Goal: Task Accomplishment & Management: Complete application form

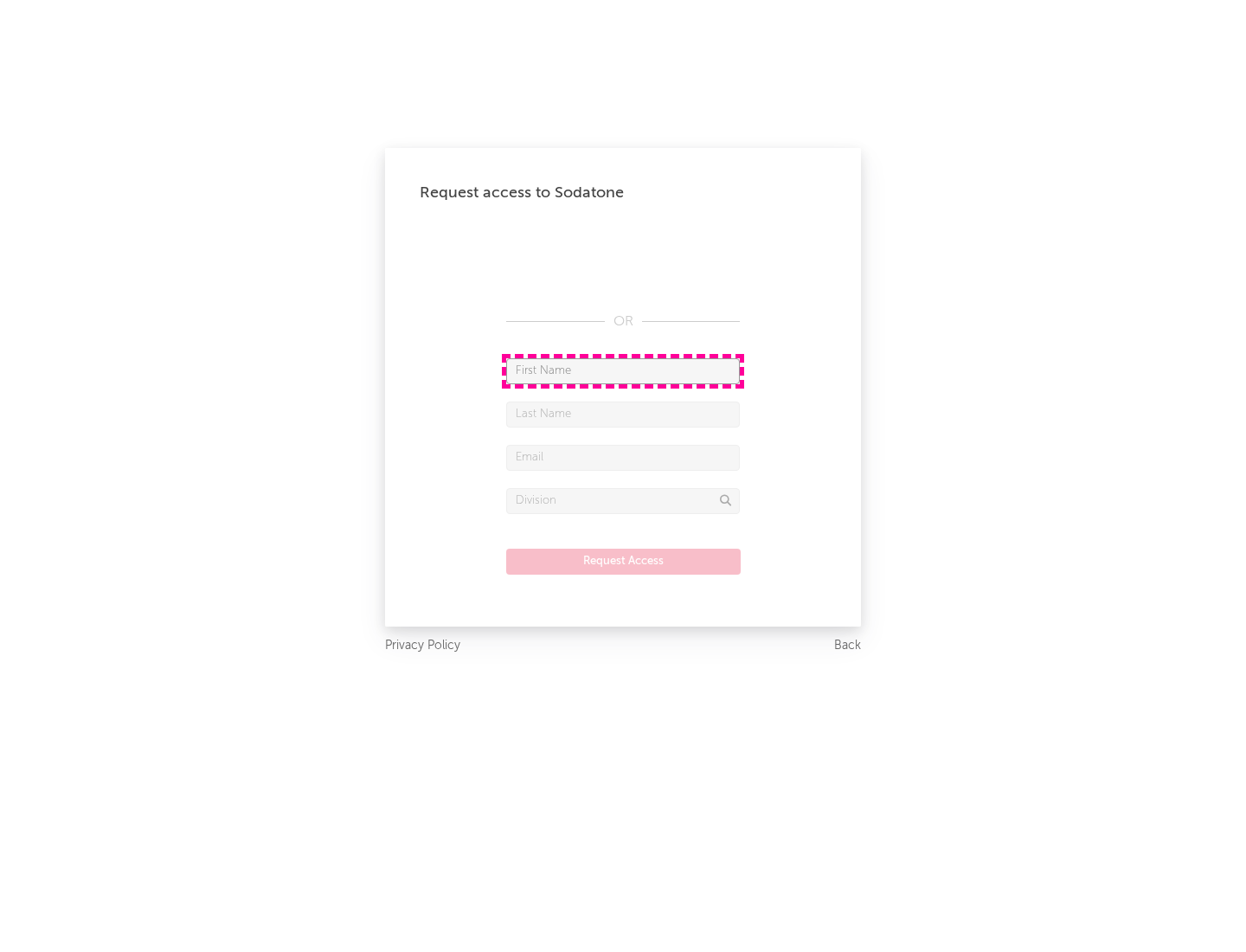
click at [623, 371] on input "text" at bounding box center [623, 371] width 234 height 26
type input "[PERSON_NAME]"
click at [623, 414] on input "text" at bounding box center [623, 414] width 234 height 26
type input "[PERSON_NAME]"
click at [623, 457] on input "text" at bounding box center [623, 457] width 234 height 26
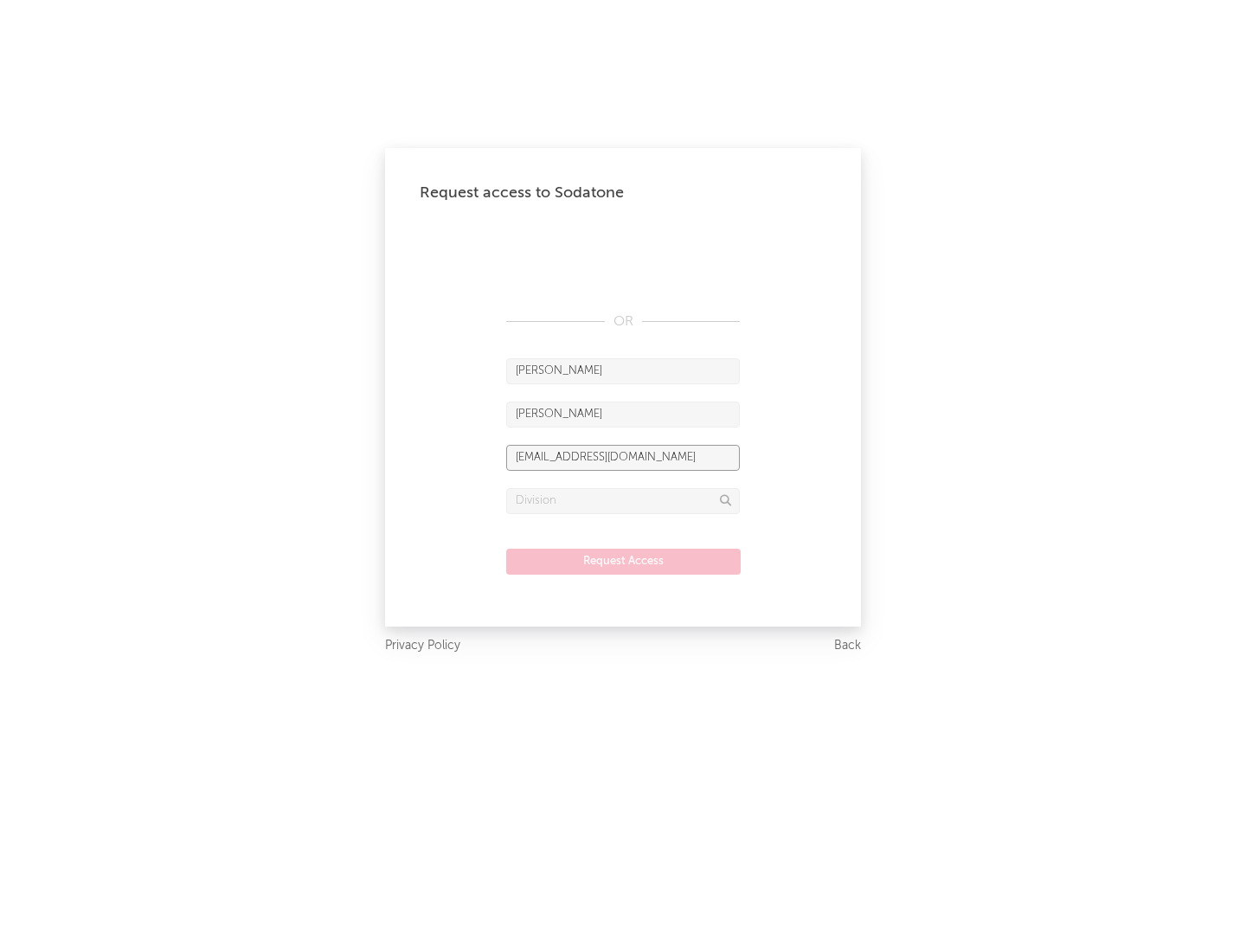
type input "[EMAIL_ADDRESS][DOMAIN_NAME]"
click at [623, 501] on input "text" at bounding box center [623, 501] width 234 height 26
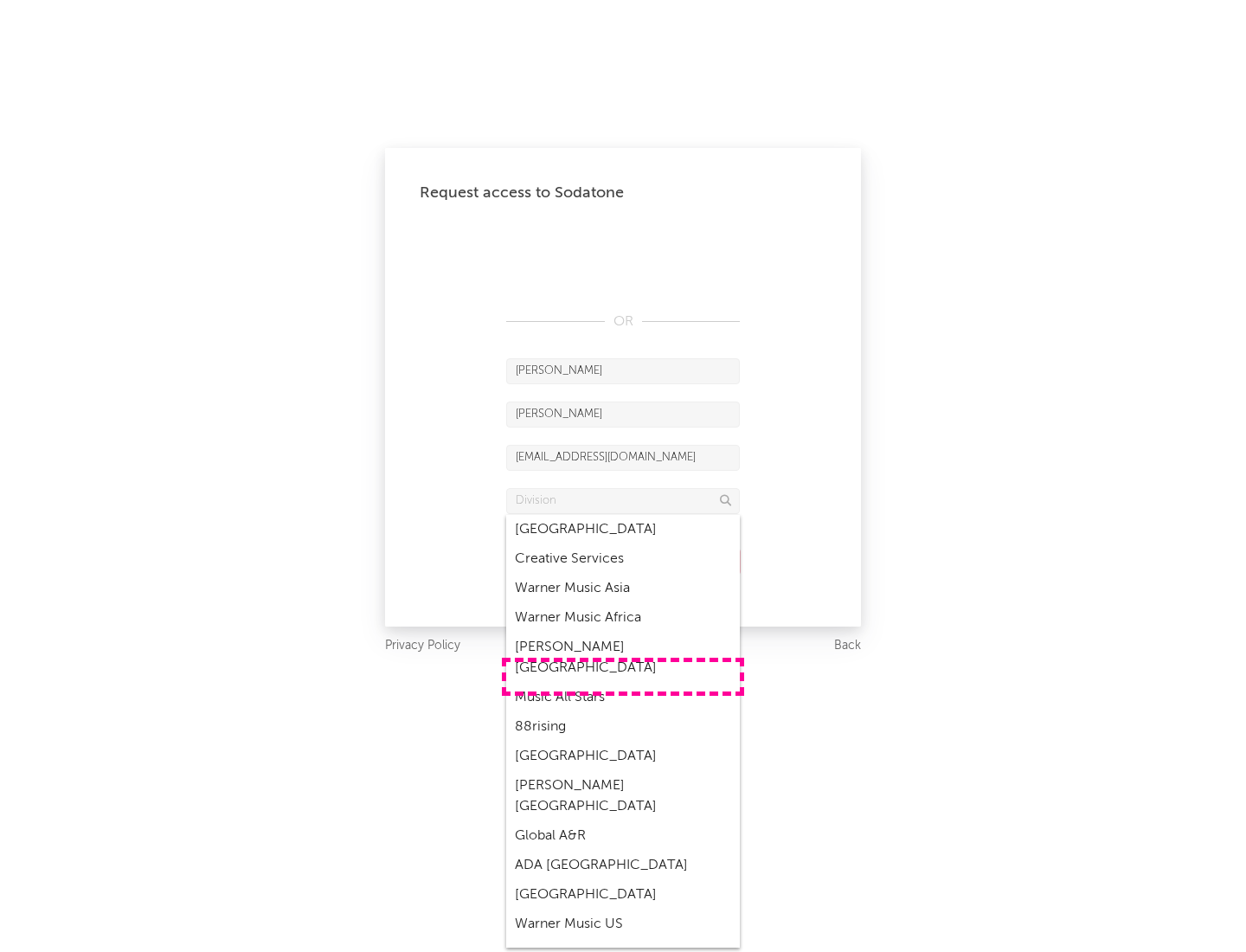
click at [623, 683] on div "Music All Stars" at bounding box center [623, 697] width 234 height 30
type input "Music All Stars"
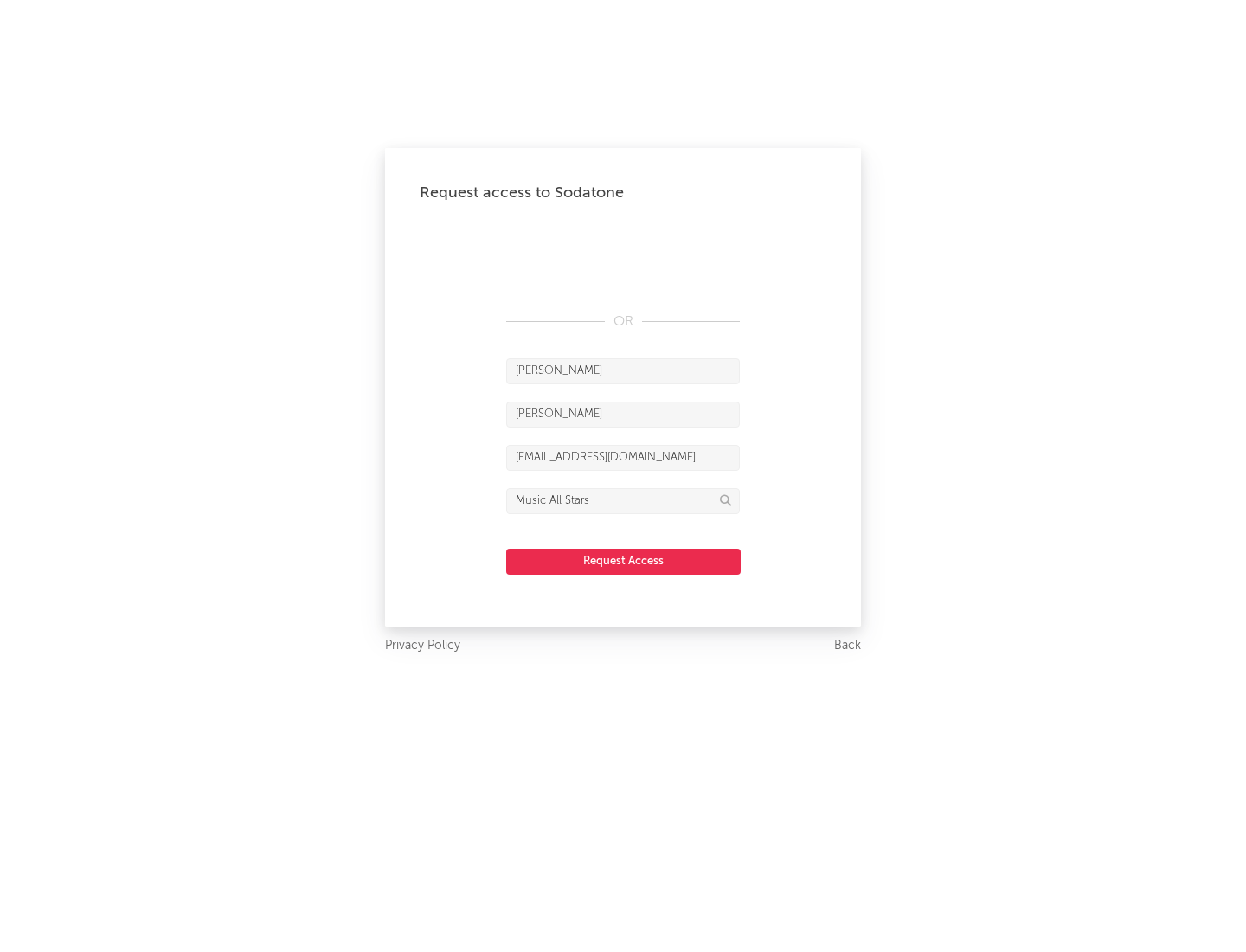
click at [623, 561] on button "Request Access" at bounding box center [623, 562] width 235 height 26
